Goal: Check status: Check status

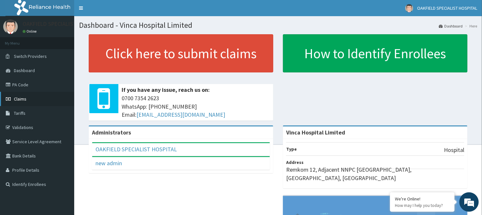
click at [29, 101] on link "Claims" at bounding box center [37, 99] width 74 height 14
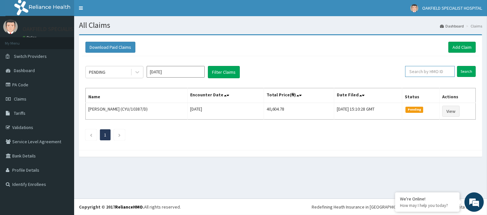
click at [437, 73] on input "text" at bounding box center [431, 71] width 50 height 11
click at [457, 66] on input "Search" at bounding box center [466, 71] width 19 height 11
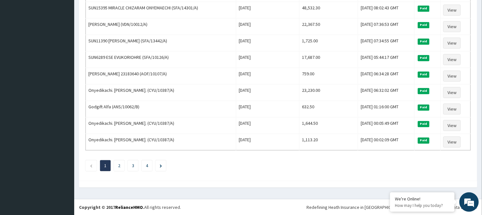
scroll to position [780, 0]
click at [121, 166] on li "2" at bounding box center [119, 164] width 11 height 11
click at [157, 165] on li at bounding box center [160, 164] width 11 height 11
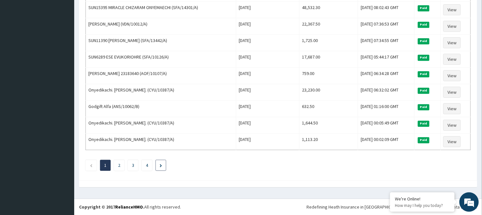
click at [157, 165] on li at bounding box center [160, 164] width 11 height 11
click at [161, 164] on icon "Next page" at bounding box center [161, 165] width 2 height 3
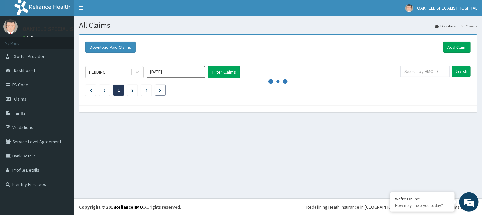
scroll to position [0, 0]
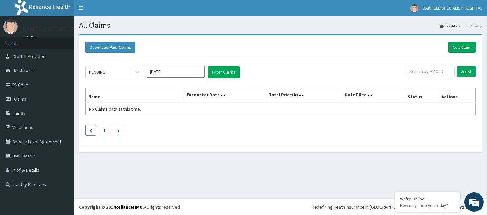
click at [91, 130] on icon "Previous page" at bounding box center [91, 130] width 2 height 3
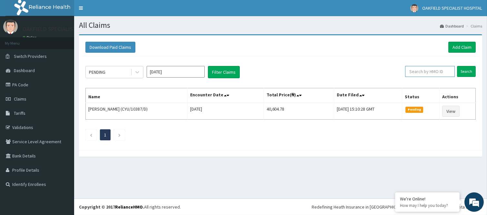
click at [432, 72] on input "text" at bounding box center [431, 71] width 50 height 11
click at [435, 72] on input "text" at bounding box center [431, 71] width 50 height 11
paste input "ONN/10006/A"
type input "ONN/10006/A"
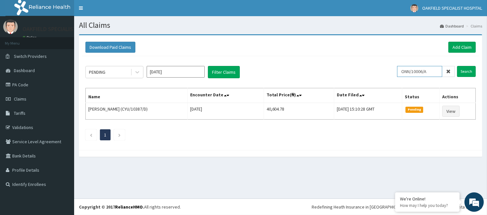
click at [457, 66] on input "Search" at bounding box center [466, 71] width 19 height 11
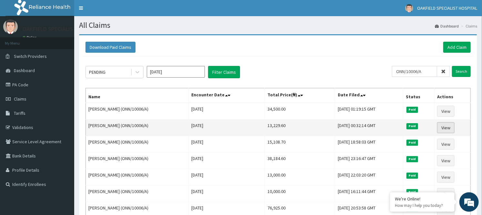
click at [454, 129] on link "View" at bounding box center [445, 127] width 17 height 11
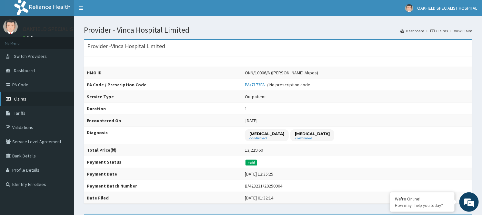
click at [32, 95] on link "Claims" at bounding box center [37, 99] width 74 height 14
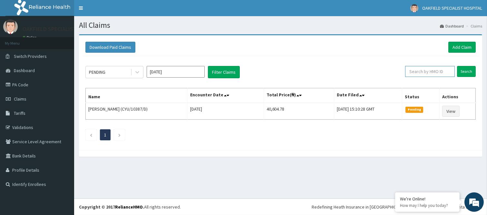
click at [431, 72] on input "text" at bounding box center [431, 71] width 50 height 11
paste input "FMC/11646/B"
type input "FMC/11646/B"
click at [457, 66] on input "Search" at bounding box center [466, 71] width 19 height 11
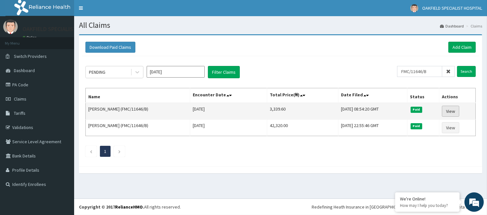
click at [452, 112] on link "View" at bounding box center [450, 110] width 17 height 11
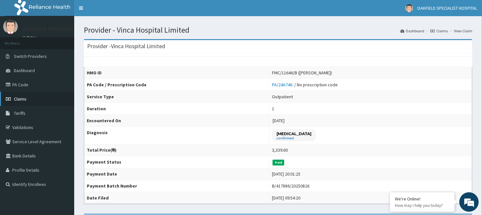
click at [20, 100] on span "Claims" at bounding box center [20, 99] width 13 height 6
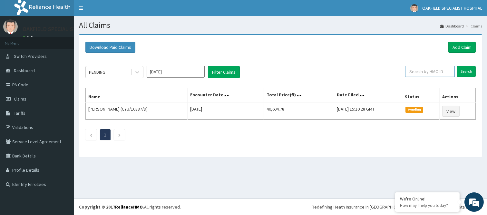
click at [433, 72] on input "text" at bounding box center [431, 71] width 50 height 11
paste input "NTD/10012/E"
type input "NTD/10012/E"
click at [457, 66] on input "Search" at bounding box center [466, 71] width 19 height 11
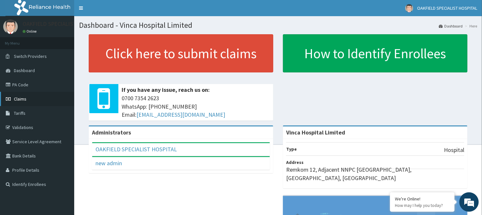
click at [18, 101] on link "Claims" at bounding box center [37, 99] width 74 height 14
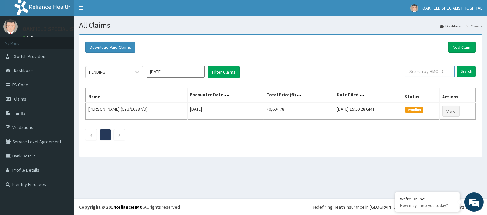
click at [425, 70] on input "text" at bounding box center [431, 71] width 50 height 11
paste input "NTD/10012/E"
type input "NTD/10012/E"
click at [457, 66] on input "Search" at bounding box center [466, 71] width 19 height 11
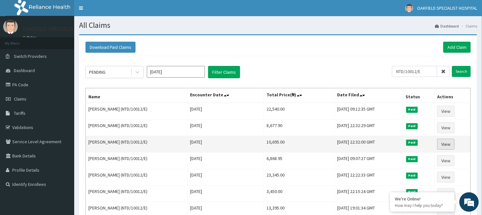
click at [446, 145] on link "View" at bounding box center [445, 143] width 17 height 11
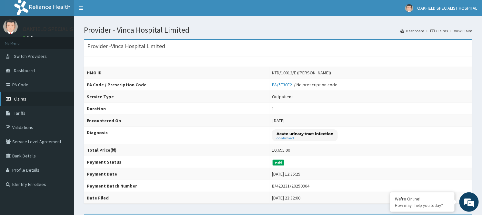
click at [25, 101] on link "Claims" at bounding box center [37, 99] width 74 height 14
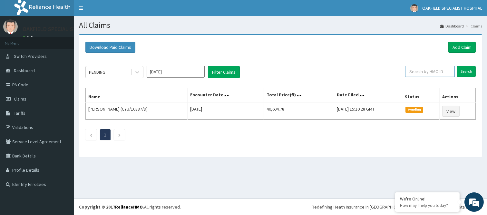
click at [430, 70] on input "text" at bounding box center [431, 71] width 50 height 11
paste input "NTD/10012/E"
type input "NTD/10012/E"
click at [457, 66] on input "Search" at bounding box center [466, 71] width 19 height 11
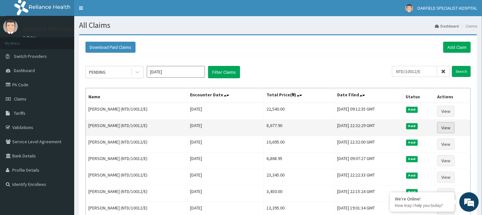
click at [446, 130] on link "View" at bounding box center [445, 127] width 17 height 11
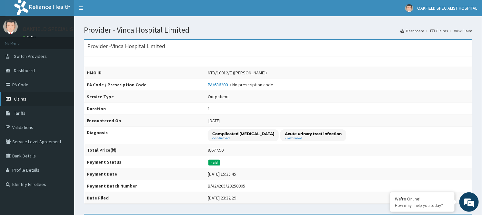
click at [28, 100] on link "Claims" at bounding box center [37, 99] width 74 height 14
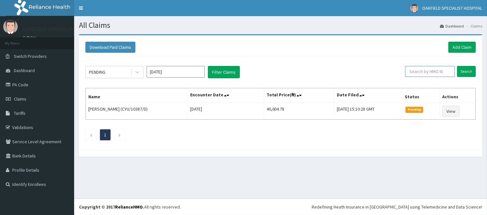
click at [426, 70] on input "text" at bounding box center [431, 71] width 50 height 11
paste input "NTD/10012/E"
type input "NTD/10012/E"
click at [457, 66] on input "Search" at bounding box center [466, 71] width 19 height 11
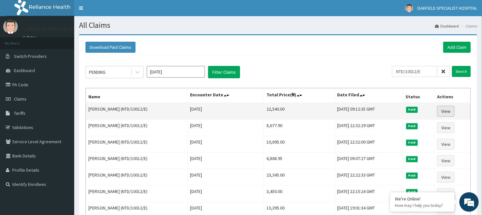
click at [452, 111] on link "View" at bounding box center [445, 110] width 17 height 11
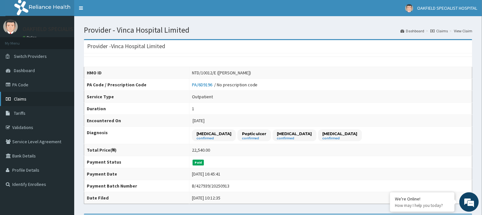
click at [31, 95] on link "Claims" at bounding box center [37, 99] width 74 height 14
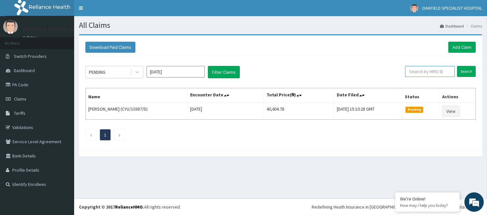
click at [425, 72] on input "text" at bounding box center [431, 71] width 50 height 11
paste input "SFA/13789/A"
click at [457, 66] on input "Search" at bounding box center [466, 71] width 19 height 11
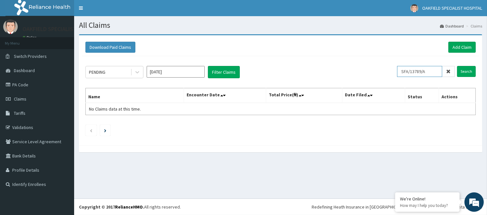
click at [457, 66] on input "Search" at bounding box center [466, 71] width 19 height 11
click at [404, 68] on input "SFA/13789/" at bounding box center [419, 71] width 45 height 11
click at [457, 66] on input "Search" at bounding box center [466, 71] width 19 height 11
click at [426, 70] on input "SFA/13789/" at bounding box center [419, 71] width 45 height 11
type input "/"
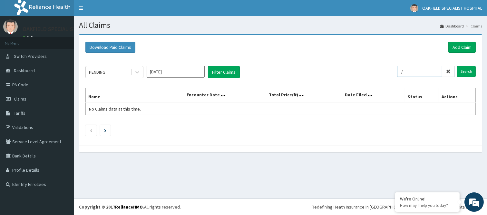
click at [411, 70] on input "/" at bounding box center [419, 71] width 45 height 11
click at [420, 69] on input "text" at bounding box center [431, 71] width 50 height 11
paste input "SFA/13789/A"
click at [457, 66] on input "Search" at bounding box center [466, 71] width 19 height 11
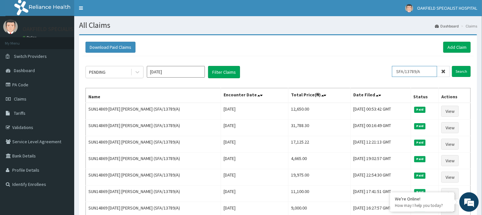
click at [423, 72] on input "SFA/13789/A" at bounding box center [414, 71] width 45 height 11
type input "S"
paste input "CYU/10355/A"
type input "CYU/10355/A"
click at [452, 66] on input "Search" at bounding box center [461, 71] width 19 height 11
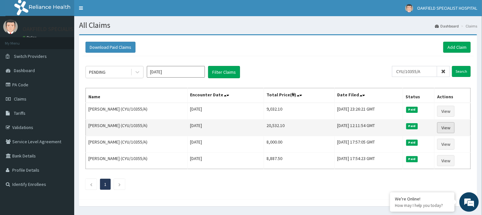
click at [452, 127] on link "View" at bounding box center [445, 127] width 17 height 11
